Goal: Check status

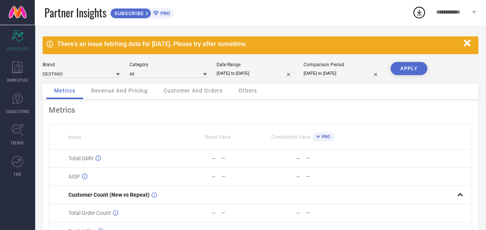
click at [246, 74] on input "[DATE] to [DATE]" at bounding box center [254, 73] width 77 height 8
select select "8"
select select "2025"
select select "9"
select select "2025"
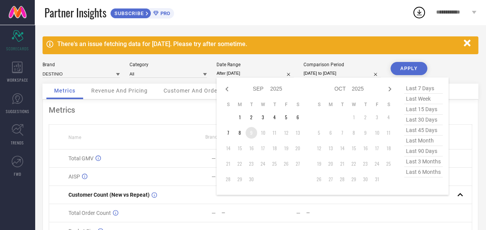
click at [251, 134] on td "9" at bounding box center [251, 133] width 12 height 12
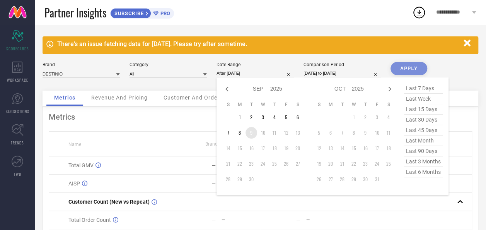
type input "[DATE] to [DATE]"
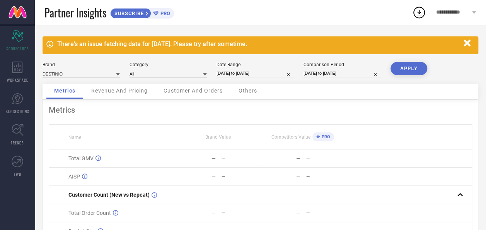
click at [413, 66] on button "APPLY" at bounding box center [408, 68] width 37 height 13
